Goal: Check status: Check status

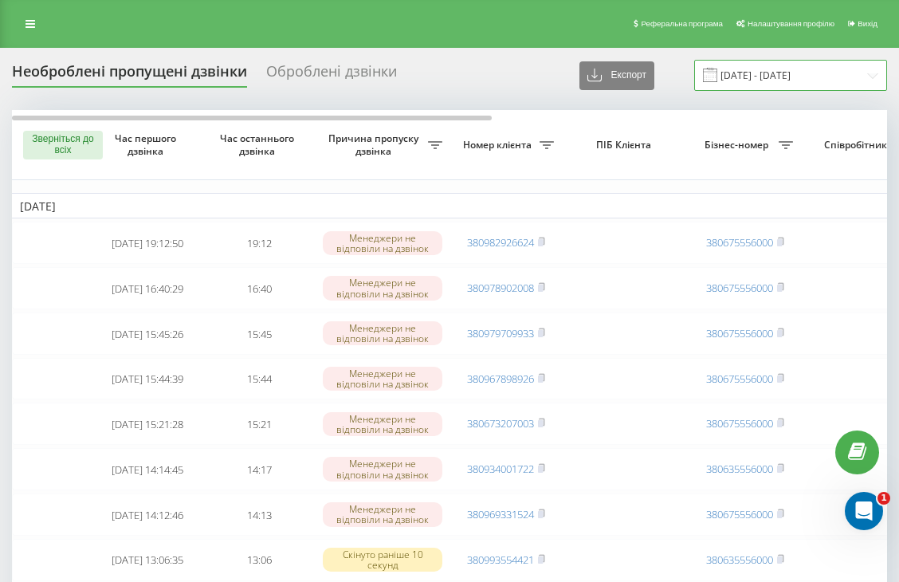
click at [878, 80] on input "08.02.2025 - 08.03.2025" at bounding box center [790, 75] width 193 height 31
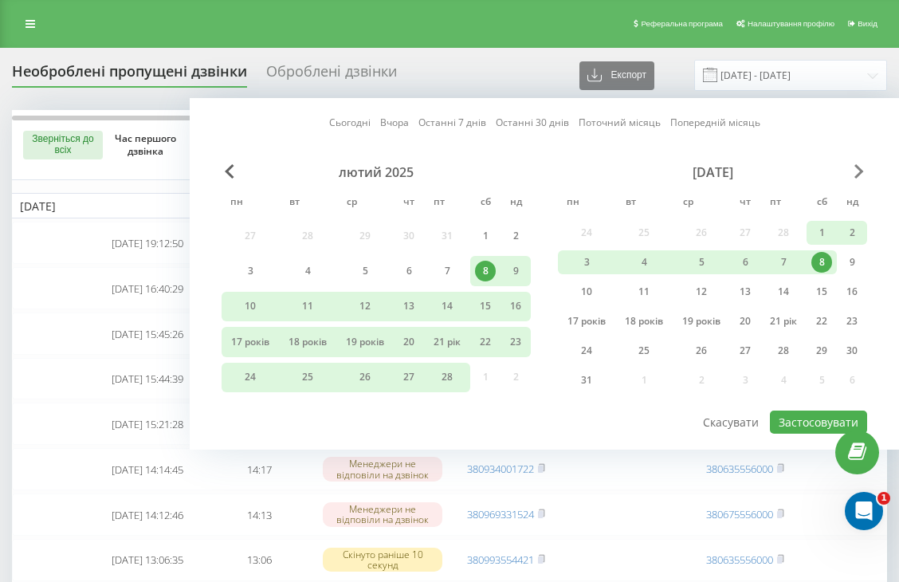
click at [857, 169] on span "Наступний місяць" at bounding box center [859, 171] width 10 height 14
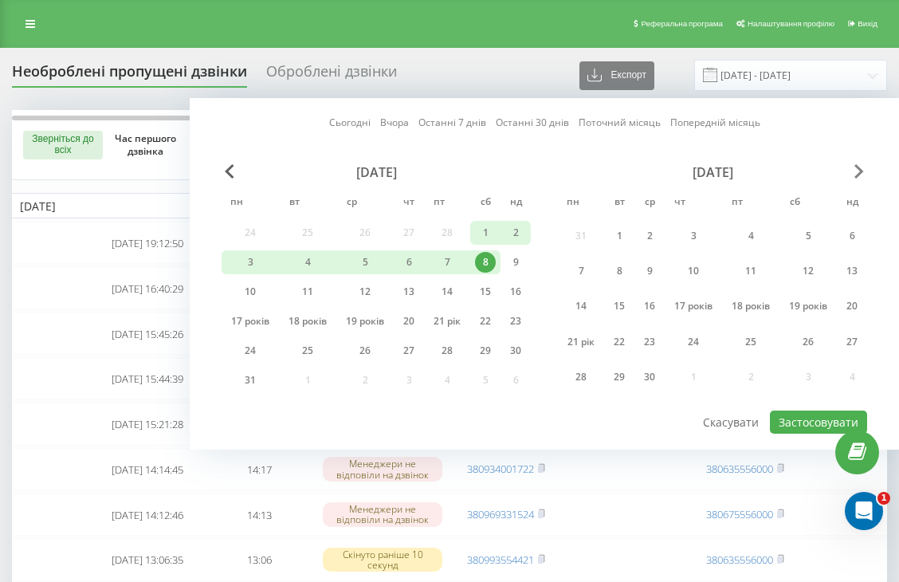
click at [857, 169] on span "Наступний місяць" at bounding box center [859, 171] width 10 height 14
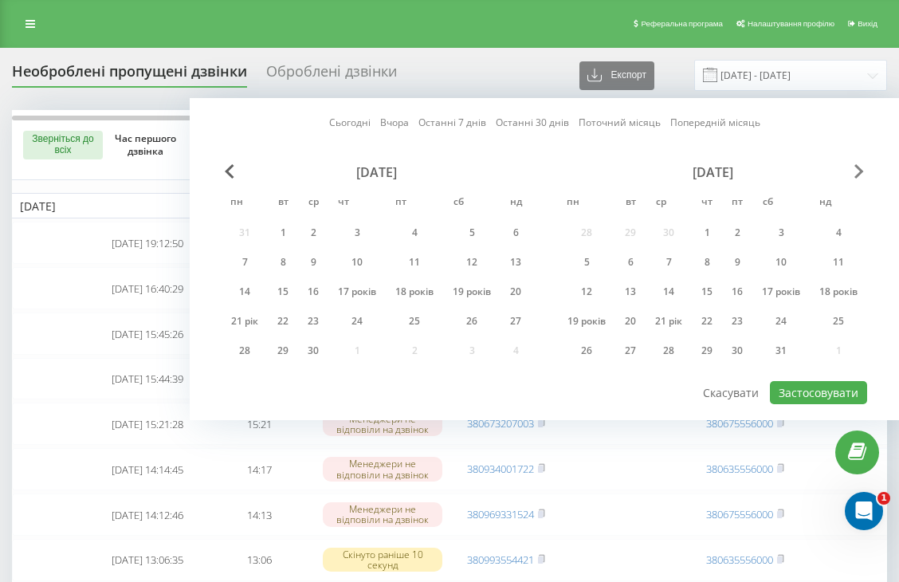
click at [857, 169] on span "Наступний місяць" at bounding box center [859, 171] width 10 height 14
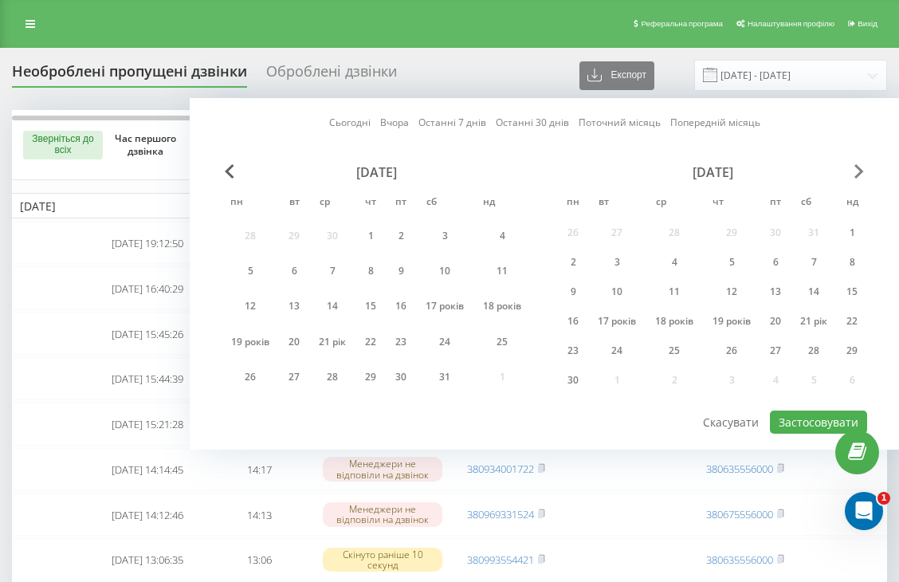
click at [861, 169] on span "Наступний місяць" at bounding box center [859, 171] width 10 height 14
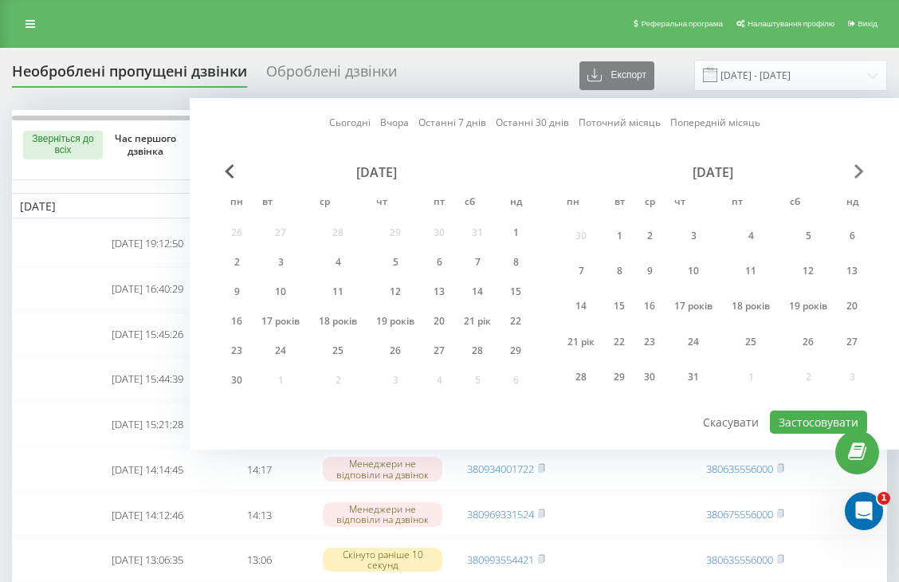
click at [858, 173] on span "Наступний місяць" at bounding box center [859, 171] width 10 height 14
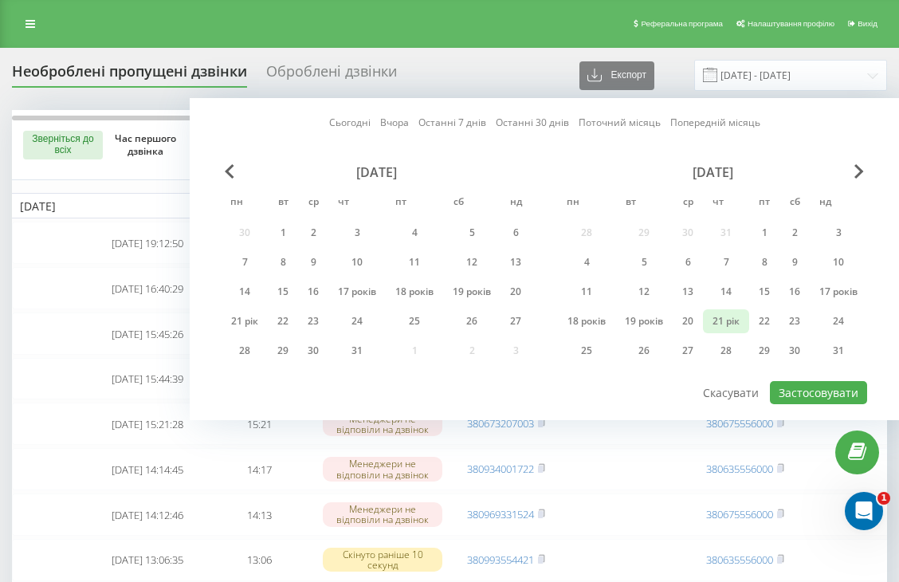
click at [720, 323] on font "21 рік" at bounding box center [725, 321] width 27 height 14
click at [813, 398] on font "Застосовувати" at bounding box center [819, 392] width 80 height 15
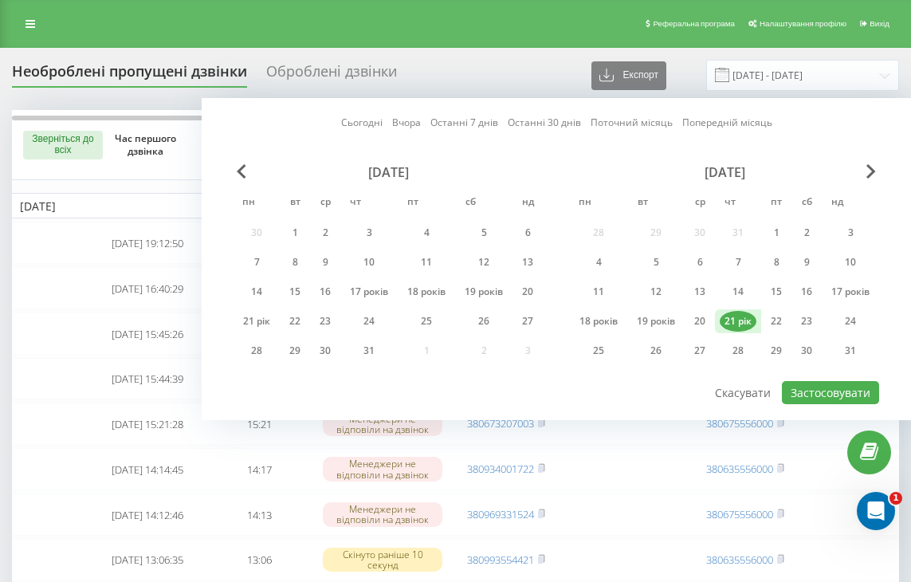
type input "[DATE] - [DATE]"
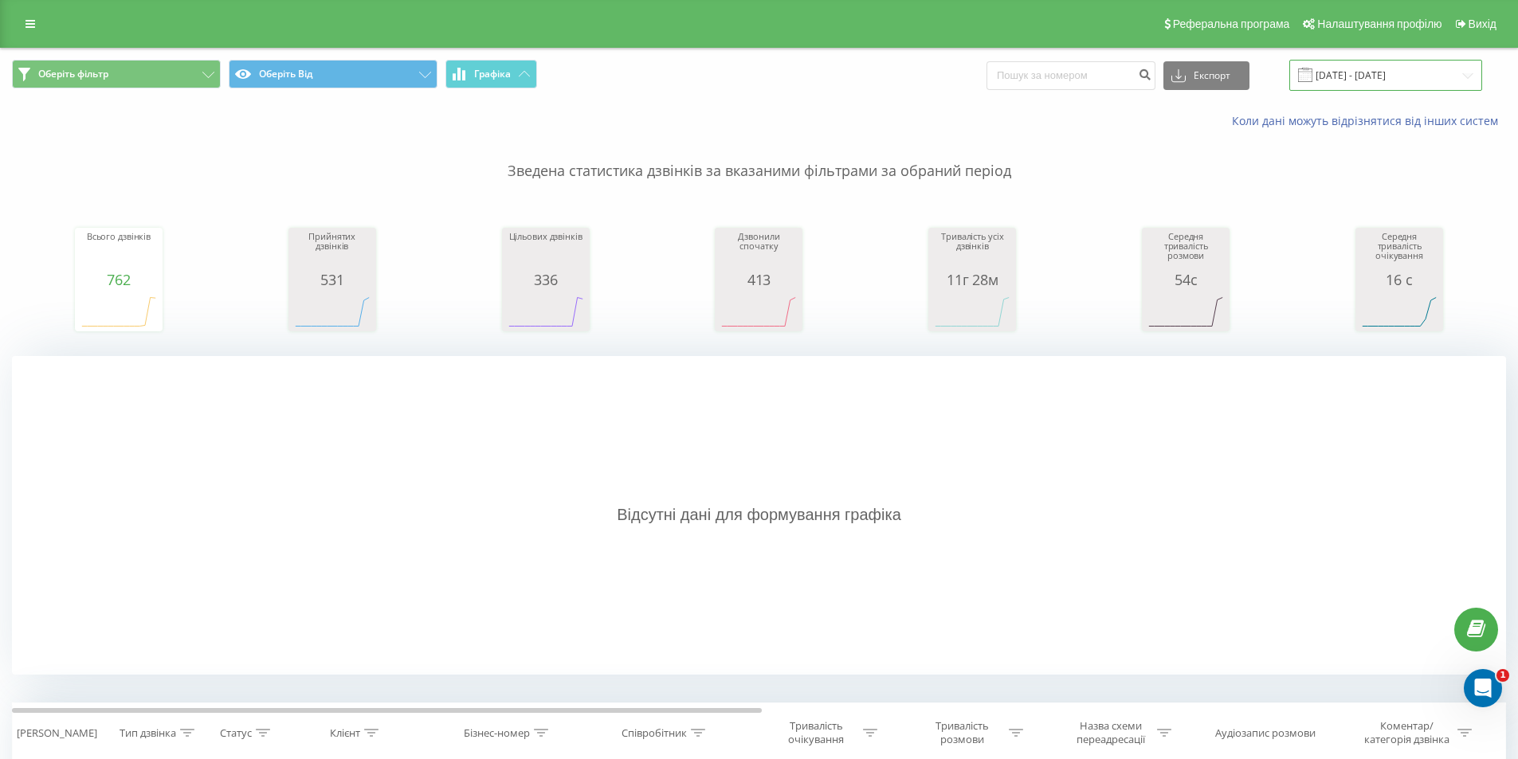
click at [1472, 78] on input "[DATE] - [DATE]" at bounding box center [1385, 75] width 193 height 31
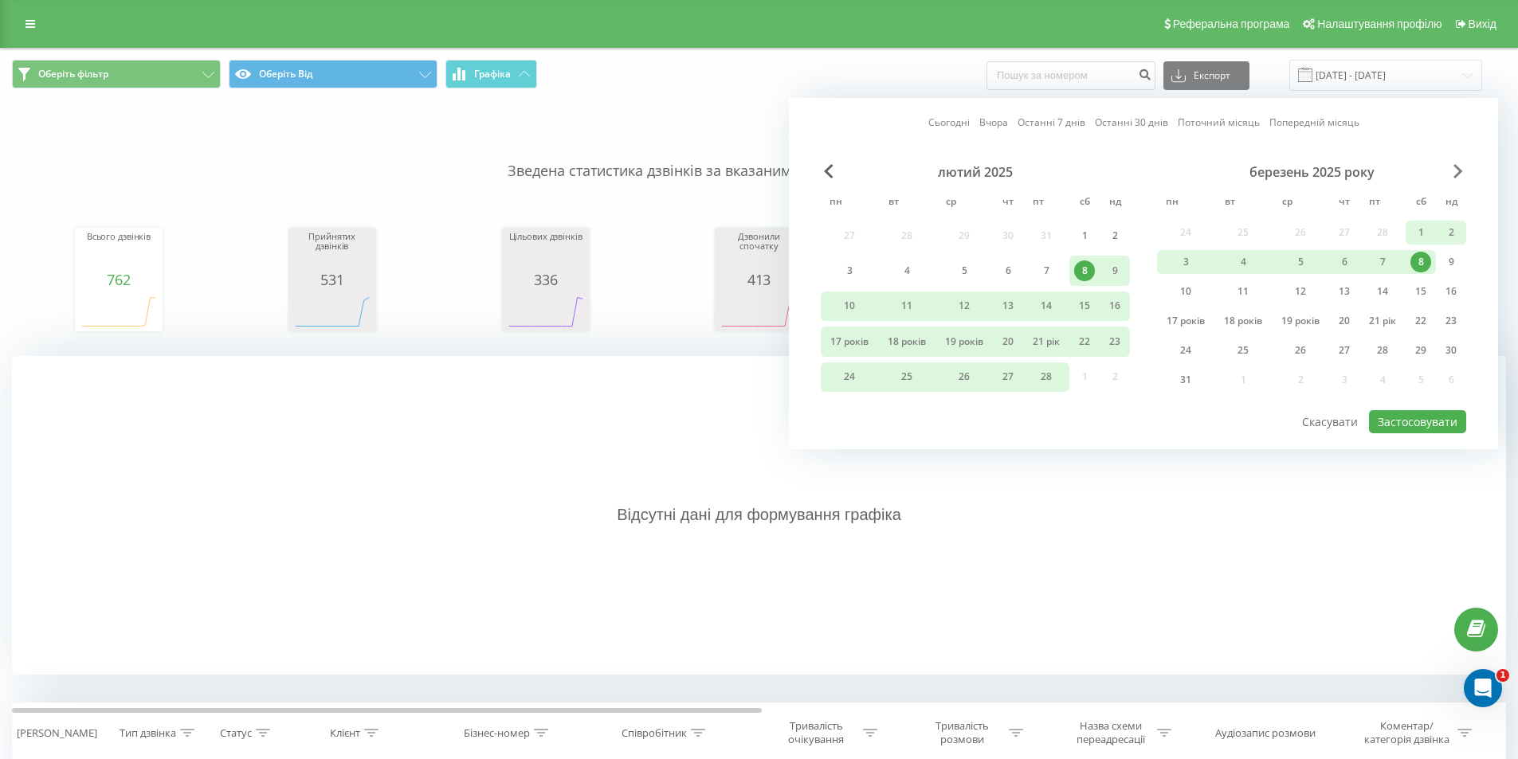
click at [1457, 171] on span "Наступний місяць" at bounding box center [1459, 171] width 10 height 14
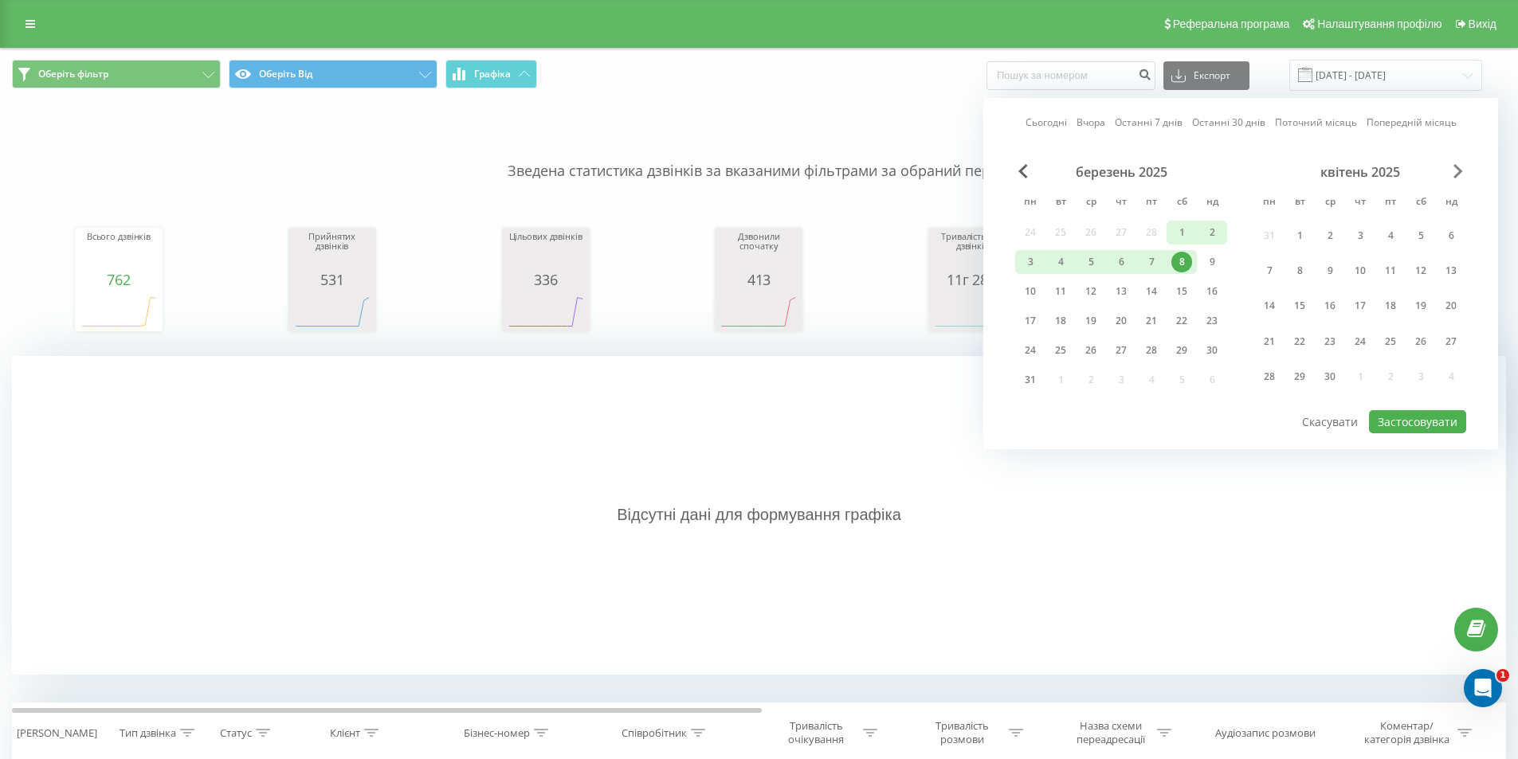
click at [1457, 170] on span "Наступний місяць" at bounding box center [1459, 171] width 10 height 14
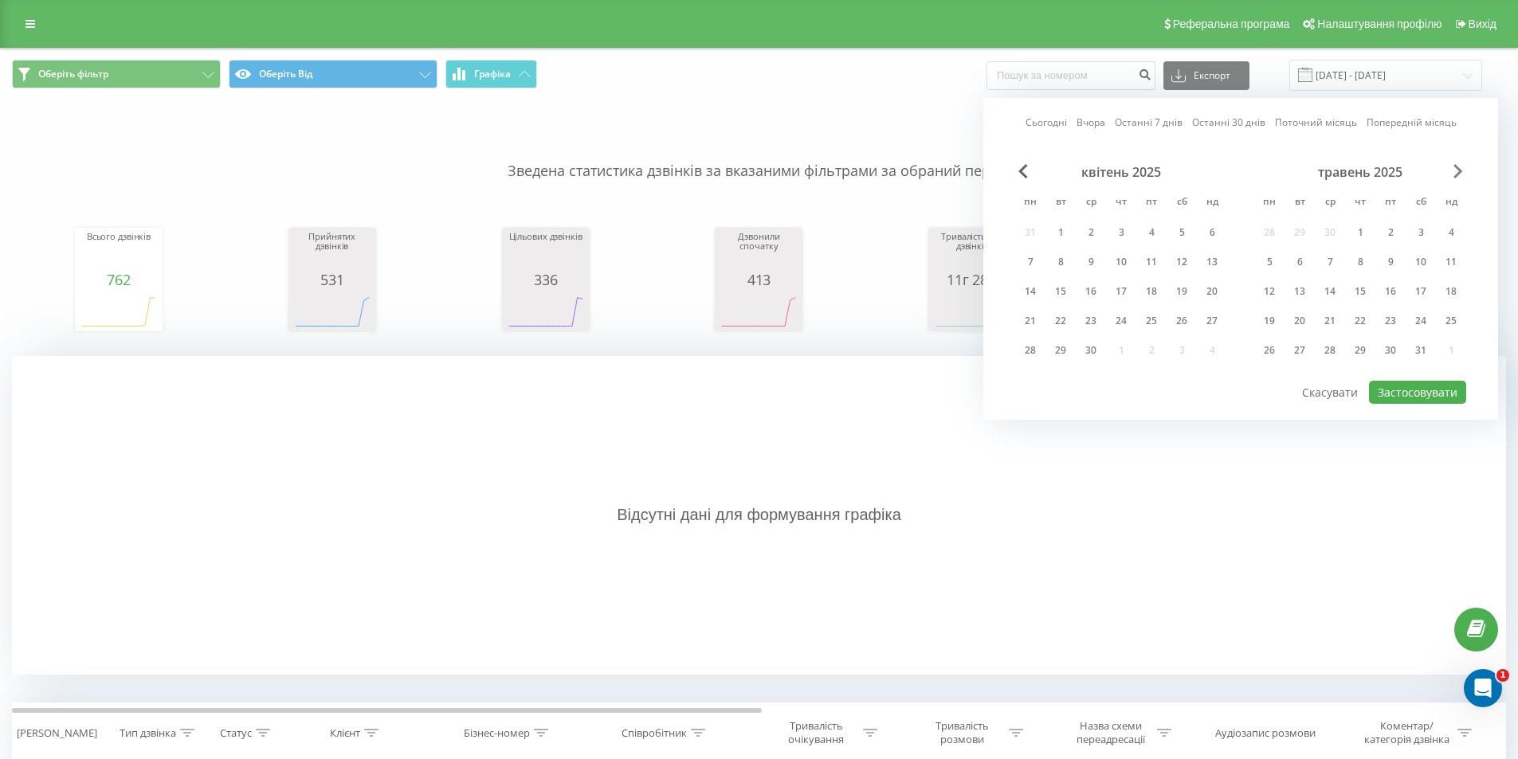
click at [1457, 170] on span "Наступний місяць" at bounding box center [1459, 171] width 10 height 14
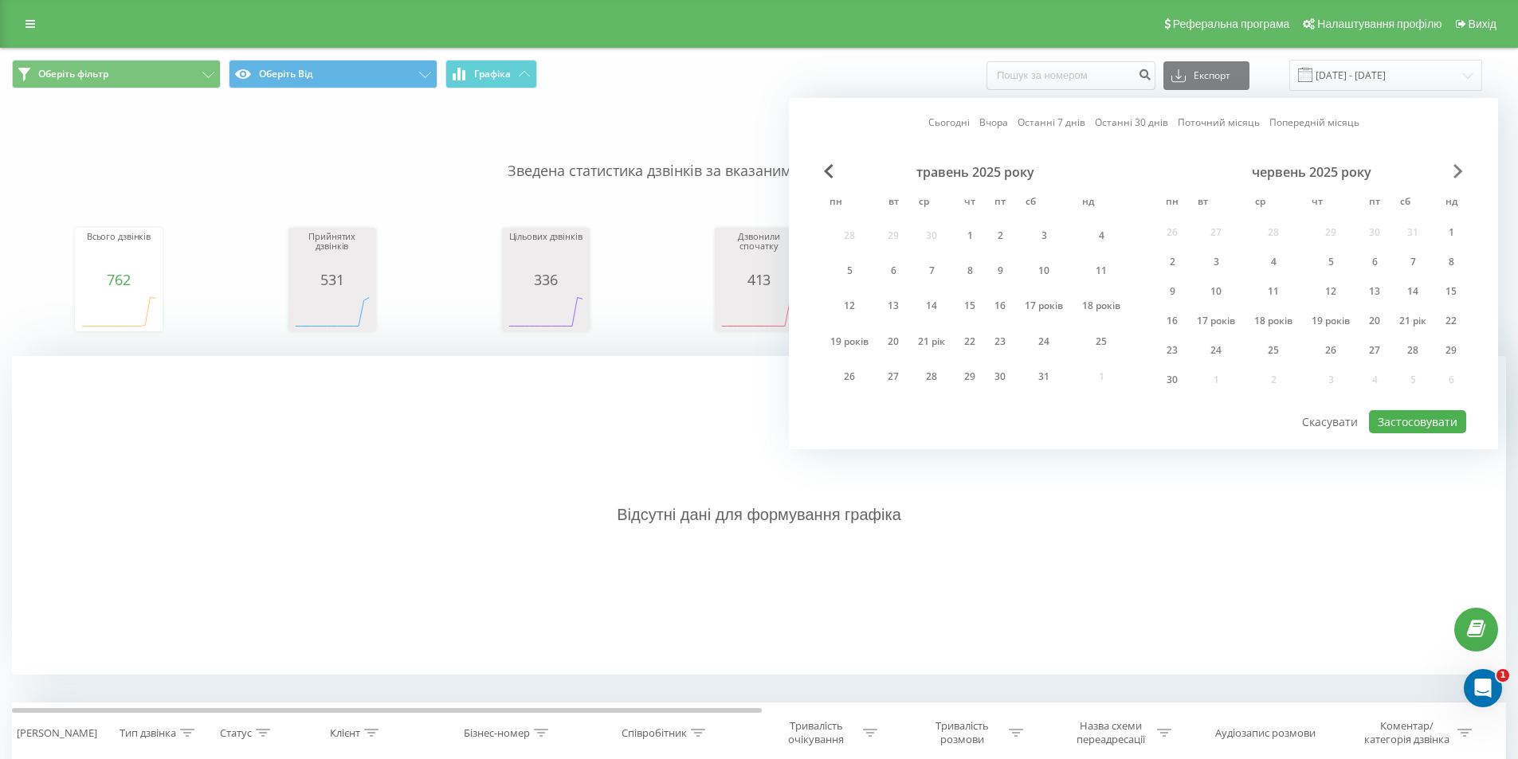
click at [1457, 170] on span "Наступний місяць" at bounding box center [1459, 171] width 10 height 14
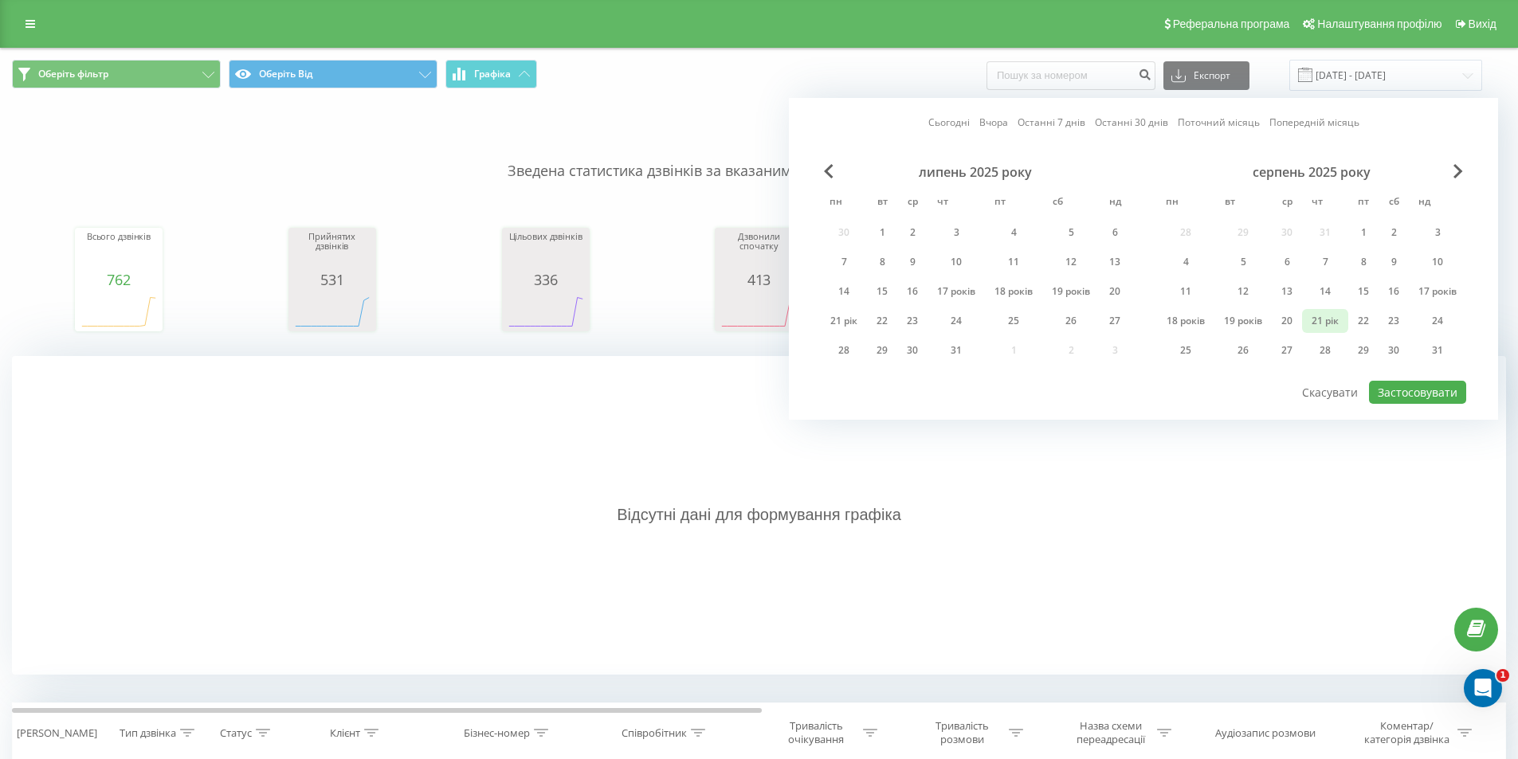
click at [1328, 316] on font "21 рік" at bounding box center [1325, 321] width 27 height 14
click at [1415, 394] on font "Застосовувати" at bounding box center [1418, 392] width 80 height 15
type input "[DATE] - [DATE]"
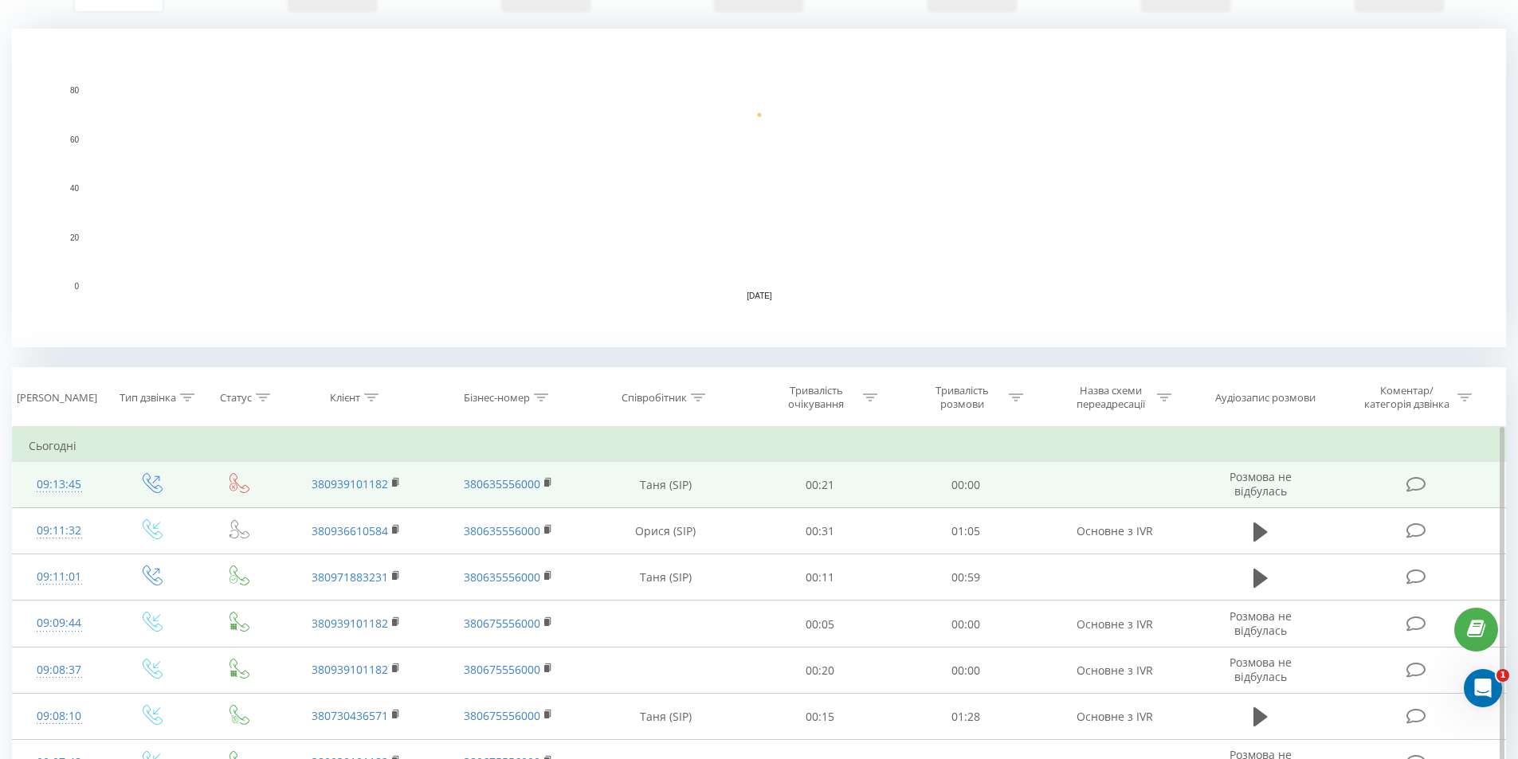
scroll to position [319, 0]
